Goal: Information Seeking & Learning: Learn about a topic

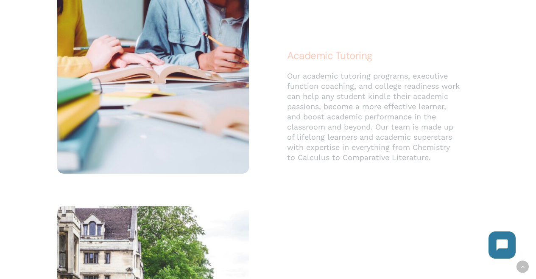
scroll to position [1730, 0]
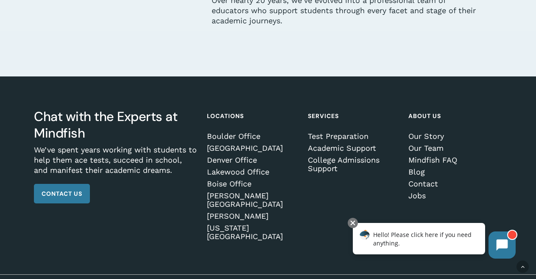
scroll to position [2454, 0]
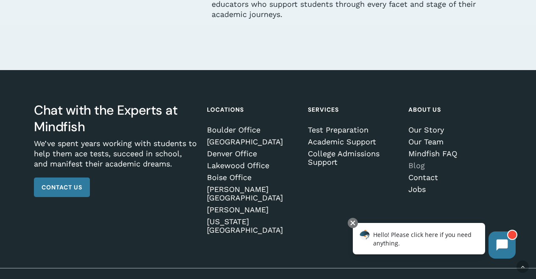
click at [420, 165] on link "Blog" at bounding box center [454, 165] width 91 height 8
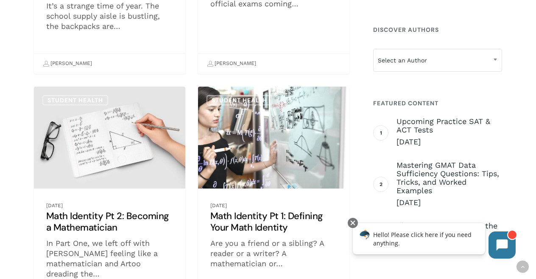
scroll to position [594, 0]
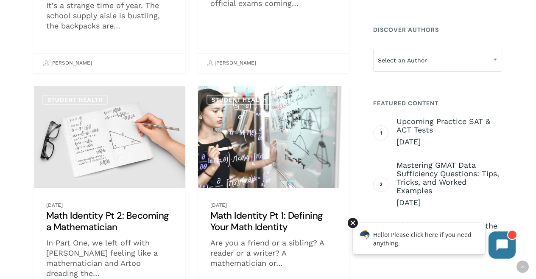
click at [351, 223] on div at bounding box center [353, 223] width 10 height 10
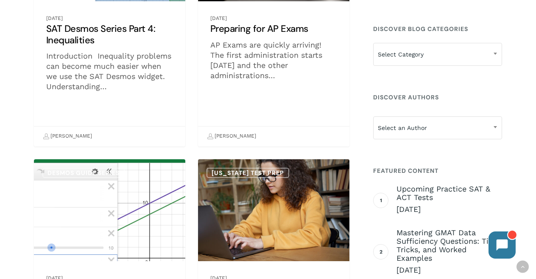
scroll to position [2858, 0]
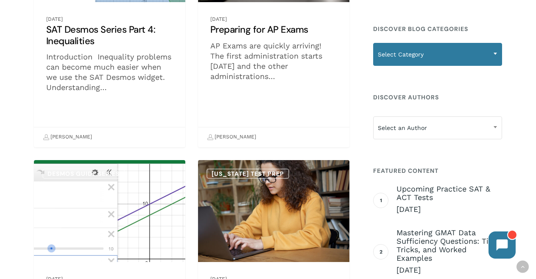
click at [487, 48] on span "Select Category" at bounding box center [438, 54] width 128 height 18
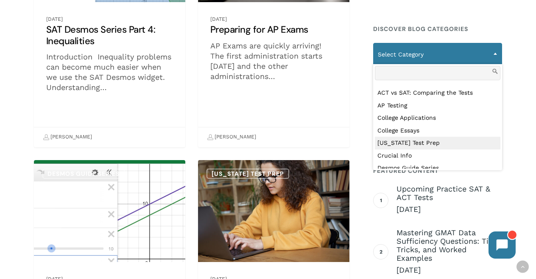
scroll to position [94, 0]
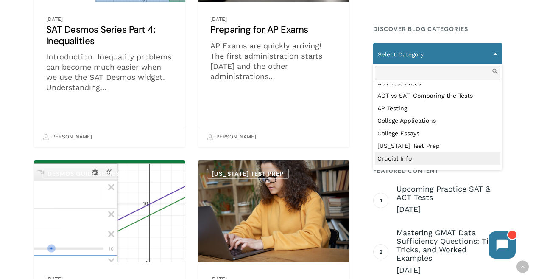
select select "***"
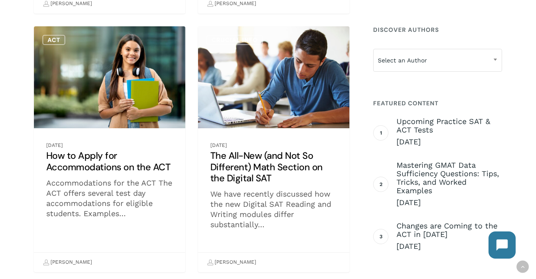
scroll to position [1719, 0]
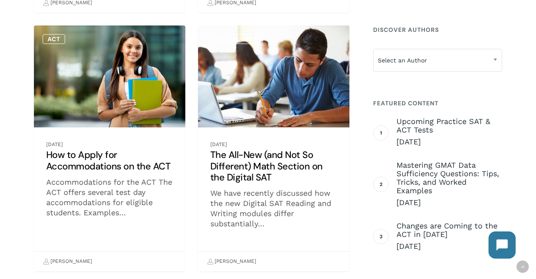
click at [91, 153] on link "How to Apply for Accommodations on the ACT" at bounding box center [109, 148] width 151 height 246
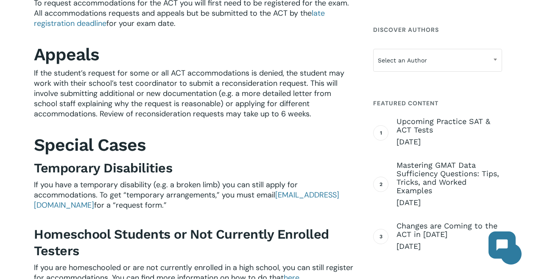
scroll to position [1696, 0]
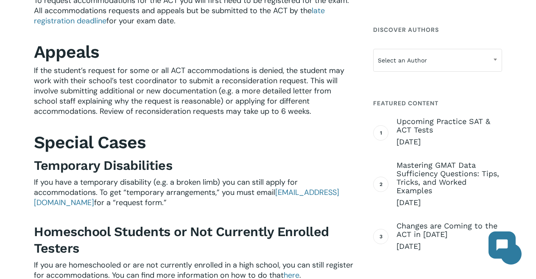
click at [200, 62] on h2 "Appeals" at bounding box center [194, 52] width 321 height 21
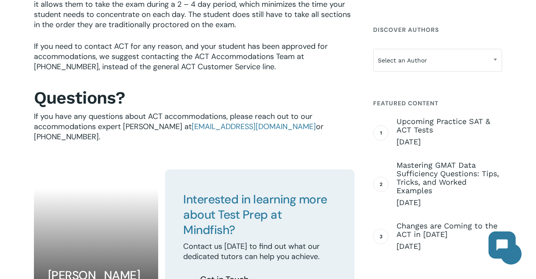
scroll to position [2059, 0]
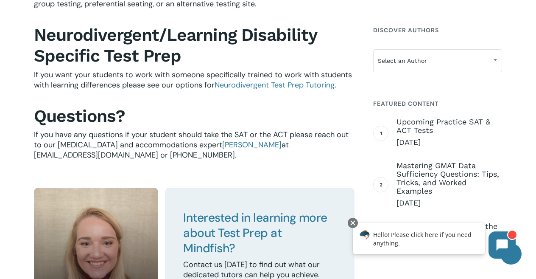
scroll to position [1585, 0]
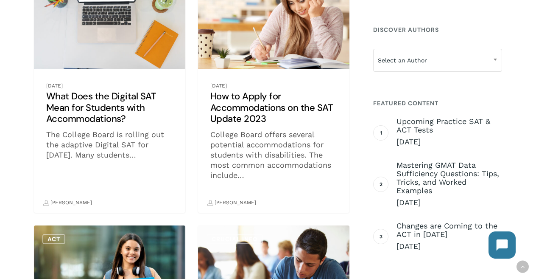
scroll to position [1522, 0]
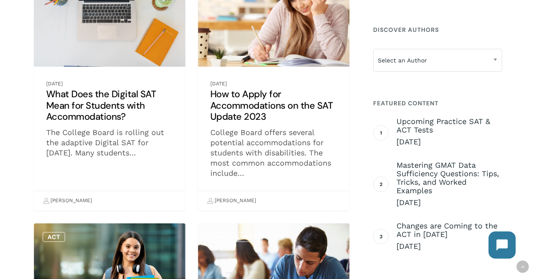
click at [247, 107] on link "How to Apply for Accommodations on the SAT Update 2023" at bounding box center [273, 88] width 151 height 246
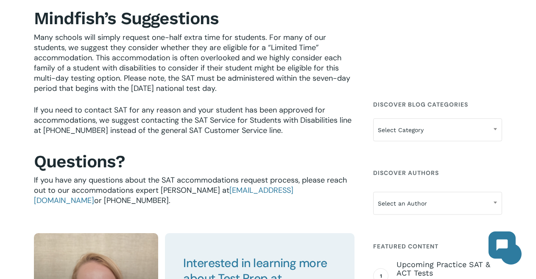
scroll to position [2122, 0]
